Goal: Task Accomplishment & Management: Manage account settings

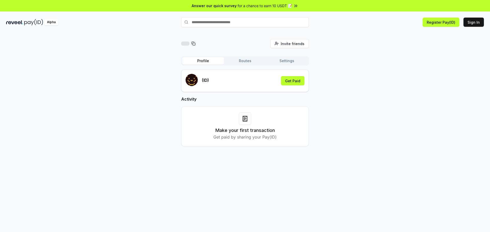
click at [246, 126] on div "Make your first transaction Get paid by sharing your Pay(ID)" at bounding box center [244, 127] width 115 height 28
click at [219, 25] on input "text" at bounding box center [245, 22] width 128 height 10
drag, startPoint x: 383, startPoint y: 82, endPoint x: 377, endPoint y: 85, distance: 6.2
click at [383, 82] on div "Invite friends Invite Profile Routes Settings (ID) Get Paid Activity Make your …" at bounding box center [244, 97] width 477 height 116
click at [291, 82] on button "Get Paid" at bounding box center [292, 80] width 23 height 9
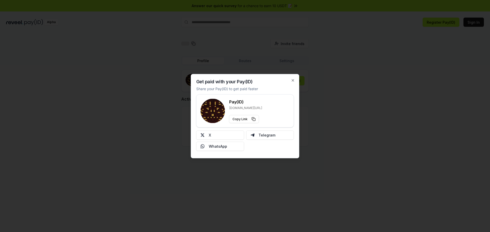
drag, startPoint x: 200, startPoint y: 82, endPoint x: 265, endPoint y: 90, distance: 65.7
click at [265, 90] on div "Get paid with your Pay(ID) Share your Pay(ID) to get paid faster Pay(ID) reveel…" at bounding box center [245, 116] width 108 height 84
drag, startPoint x: 209, startPoint y: 90, endPoint x: 260, endPoint y: 90, distance: 51.3
click at [254, 91] on p "Share your Pay(ID) to get paid faster" at bounding box center [227, 88] width 62 height 5
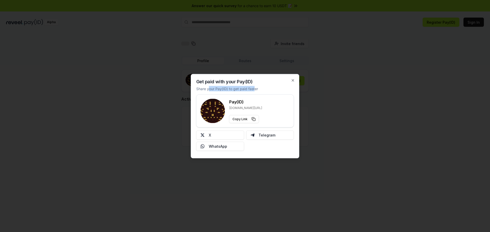
click at [262, 88] on div "Get paid with your Pay(ID) Share your Pay(ID) to get paid faster Pay(ID) reveel…" at bounding box center [245, 116] width 108 height 84
click at [293, 80] on icon "button" at bounding box center [293, 80] width 2 height 2
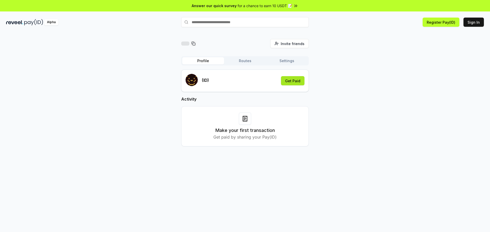
click at [293, 80] on button "Get Paid" at bounding box center [292, 80] width 23 height 9
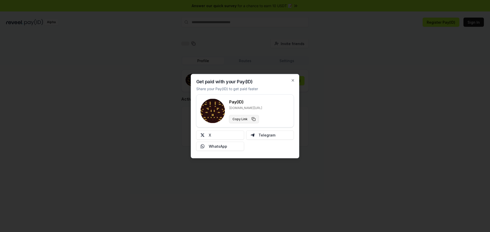
click at [252, 119] on button "Copy Link" at bounding box center [244, 119] width 30 height 8
type button "https://reveel.id/pay/"
click at [292, 81] on icon "button" at bounding box center [293, 80] width 4 height 4
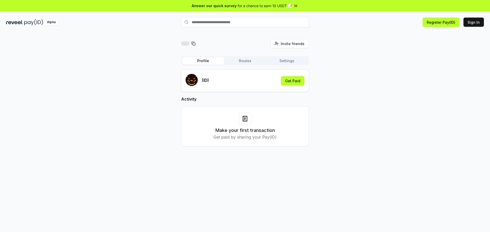
click at [201, 82] on div "(ID)" at bounding box center [196, 81] width 23 height 14
click at [205, 82] on p "(ID)" at bounding box center [205, 80] width 7 height 6
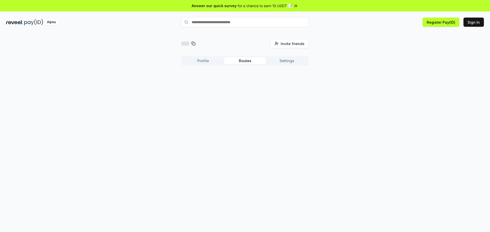
click at [251, 61] on button "Routes" at bounding box center [245, 60] width 42 height 7
click at [201, 60] on button "Profile" at bounding box center [203, 60] width 42 height 7
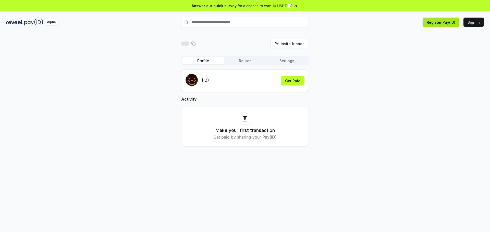
click at [437, 23] on button "Register Pay(ID)" at bounding box center [440, 22] width 37 height 9
click at [473, 21] on button "Sign In" at bounding box center [473, 22] width 20 height 9
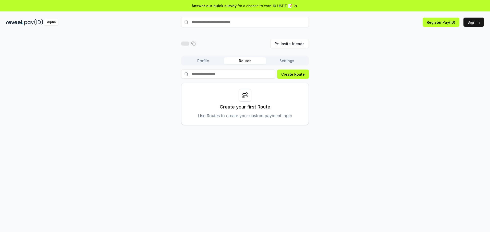
click at [294, 5] on icon at bounding box center [295, 5] width 5 height 5
click at [474, 23] on button "Sign In" at bounding box center [473, 22] width 20 height 9
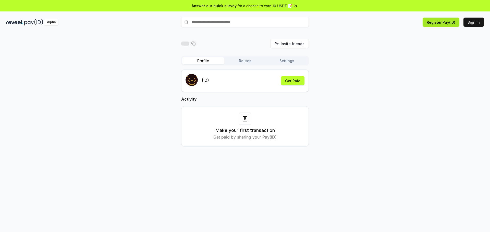
click at [438, 21] on button "Register Pay(ID)" at bounding box center [440, 22] width 37 height 9
click at [444, 25] on button "Register Pay(ID)" at bounding box center [440, 22] width 37 height 9
click at [444, 24] on button "Register Pay(ID)" at bounding box center [440, 22] width 37 height 9
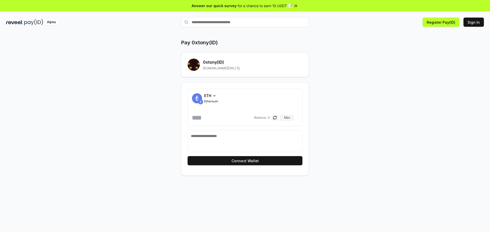
click at [147, 147] on div "Pay 0xtony(ID) 0xtony (ID) [DOMAIN_NAME][URL] ETH Ethereum Balance: 0 Max Conne…" at bounding box center [245, 107] width 306 height 137
click at [261, 4] on span "for a chance to earn 10 USDT 📝" at bounding box center [264, 5] width 55 height 5
drag, startPoint x: 86, startPoint y: 0, endPoint x: 55, endPoint y: 84, distance: 89.6
click at [55, 84] on div "Pay 0xtony(ID) 0xtony (ID) [DOMAIN_NAME][URL] ETH Ethereum Balance: 0 Max Conne…" at bounding box center [245, 138] width 490 height 218
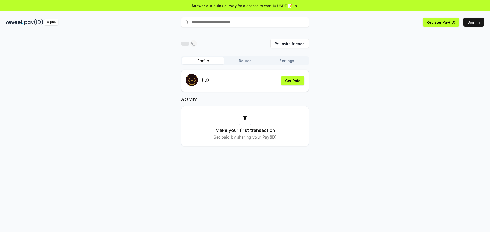
click at [242, 61] on button "Routes" at bounding box center [245, 60] width 42 height 7
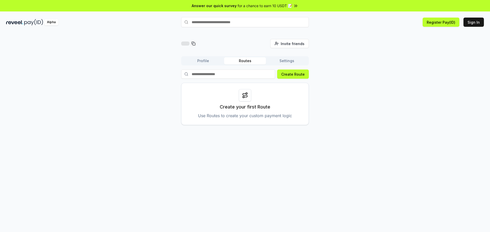
click at [227, 105] on p "Create your first Route" at bounding box center [245, 107] width 51 height 7
drag, startPoint x: 220, startPoint y: 108, endPoint x: 300, endPoint y: 120, distance: 80.5
click at [300, 120] on div "Create your first Route Use Routes to create your custom payment logic" at bounding box center [245, 104] width 128 height 42
click at [229, 139] on div "Invite friends Invite Profile Routes Settings Create Route Create your first Ro…" at bounding box center [245, 138] width 490 height 218
click at [286, 61] on button "Settings" at bounding box center [287, 60] width 42 height 7
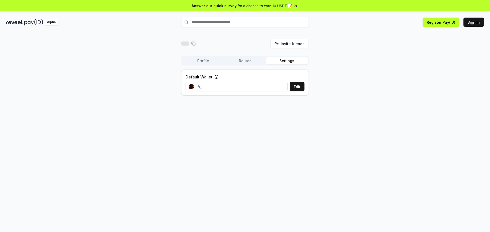
click at [204, 86] on div at bounding box center [195, 86] width 20 height 11
click at [283, 89] on input at bounding box center [236, 86] width 102 height 9
click at [301, 89] on button "Edit" at bounding box center [296, 86] width 15 height 9
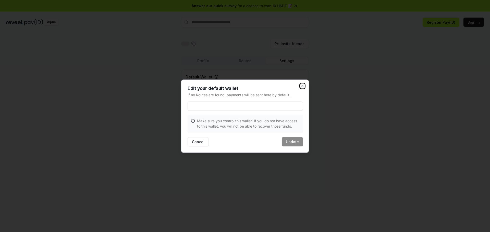
click at [301, 86] on icon "button" at bounding box center [302, 86] width 4 height 4
